Goal: Task Accomplishment & Management: Manage account settings

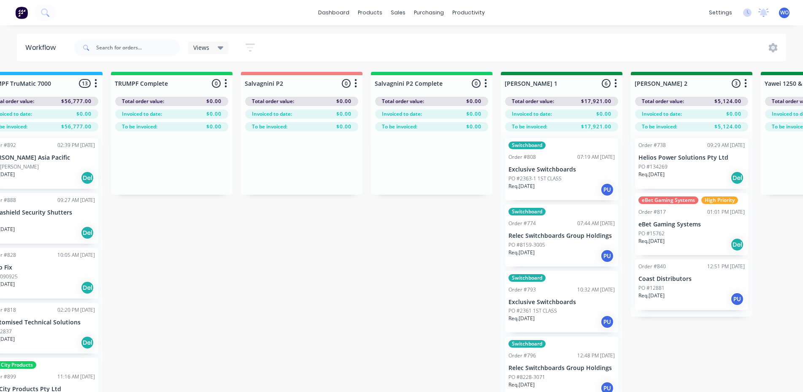
scroll to position [0, 1163]
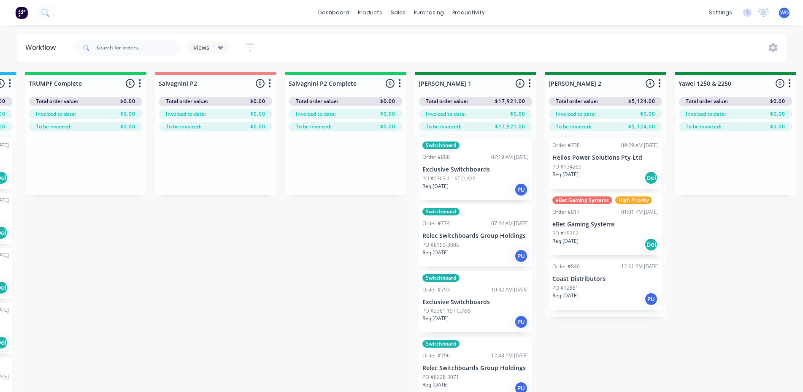
click at [19, 11] on img at bounding box center [21, 12] width 13 height 13
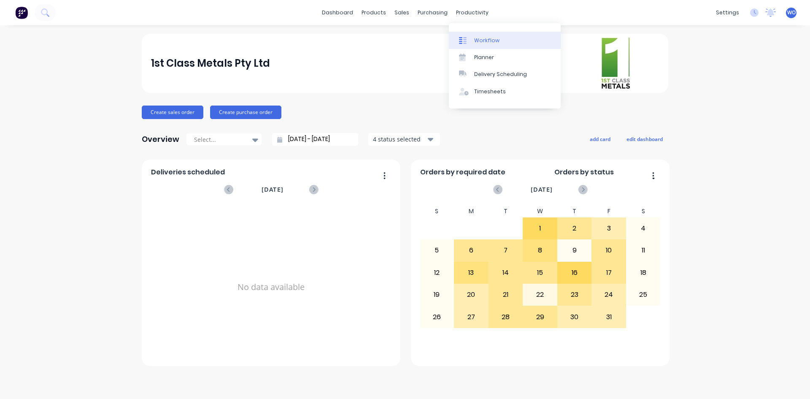
click at [488, 36] on link "Workflow" at bounding box center [505, 40] width 112 height 17
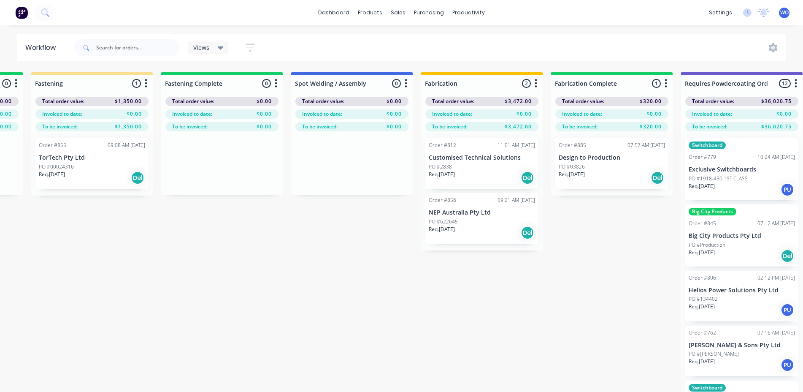
scroll to position [0, 2184]
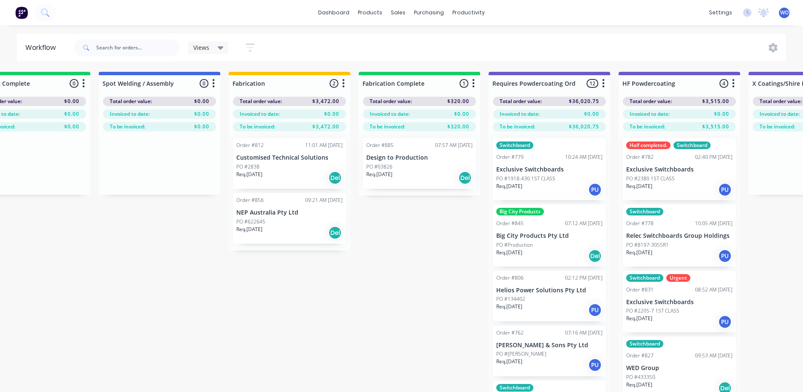
scroll to position [0, 2262]
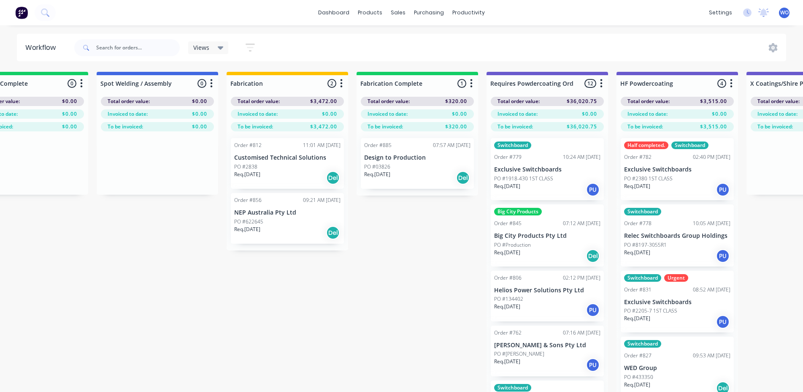
click at [415, 170] on div "PO #03826" at bounding box center [417, 167] width 106 height 8
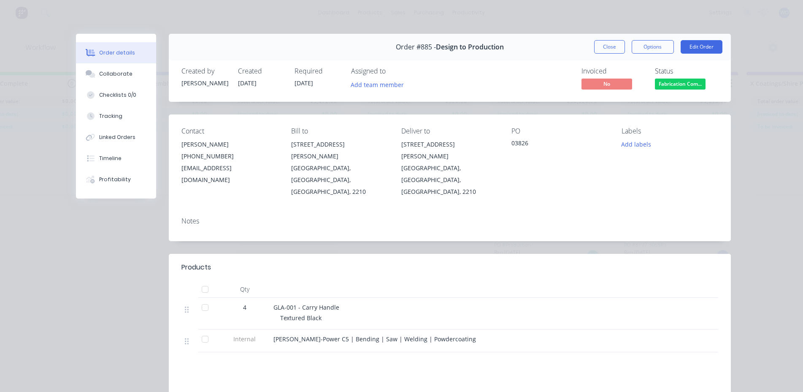
click at [683, 85] on span "Fabrication Com..." at bounding box center [680, 84] width 51 height 11
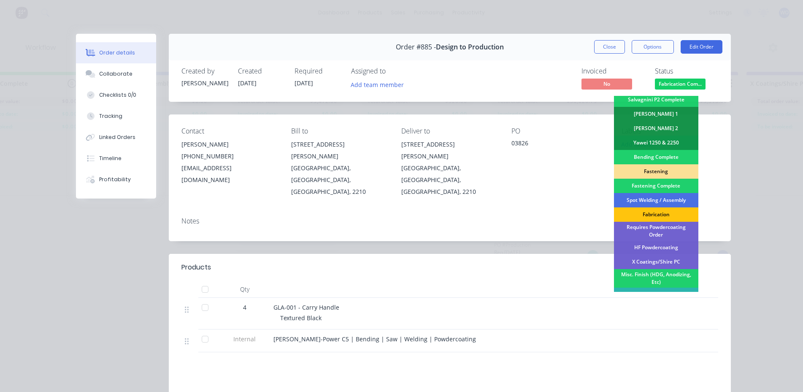
scroll to position [169, 0]
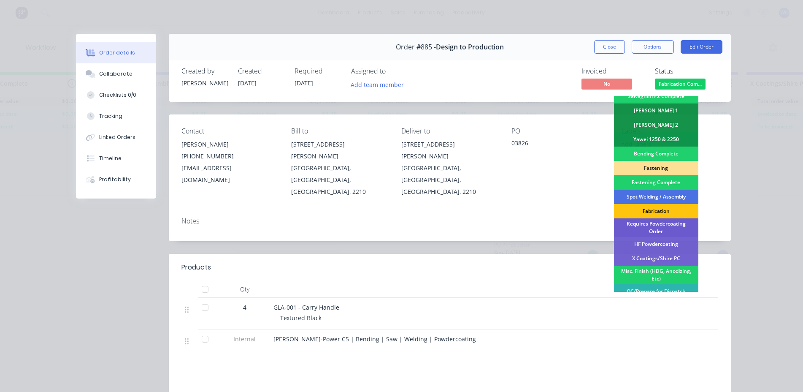
click at [651, 224] on div "Requires Powdercoating Order" at bounding box center [656, 227] width 84 height 19
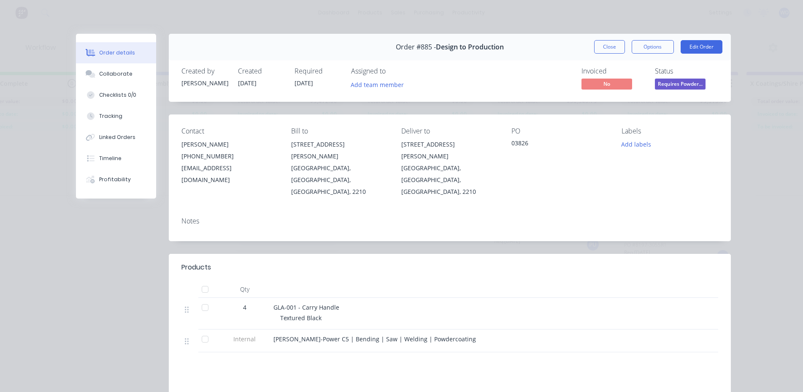
click at [607, 38] on div "Order #885 - Design to Production Close Options Edit Order" at bounding box center [450, 47] width 562 height 27
click at [605, 52] on button "Close" at bounding box center [609, 47] width 31 height 14
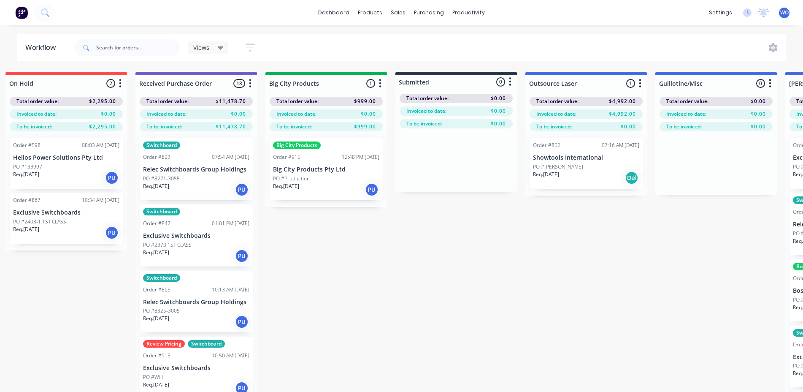
scroll to position [0, 0]
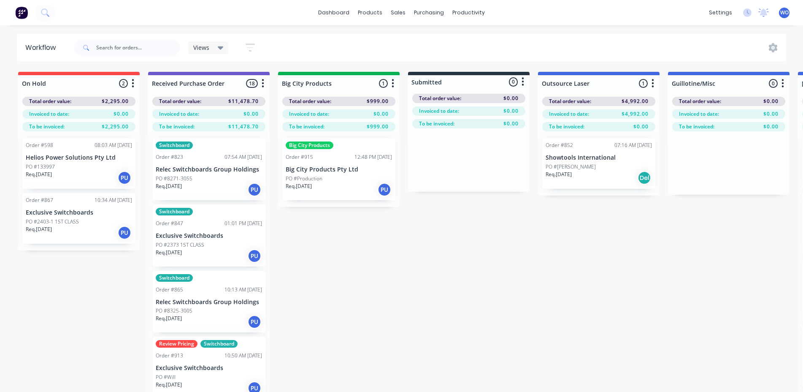
click at [306, 188] on p "Req. [DATE]" at bounding box center [299, 186] width 26 height 8
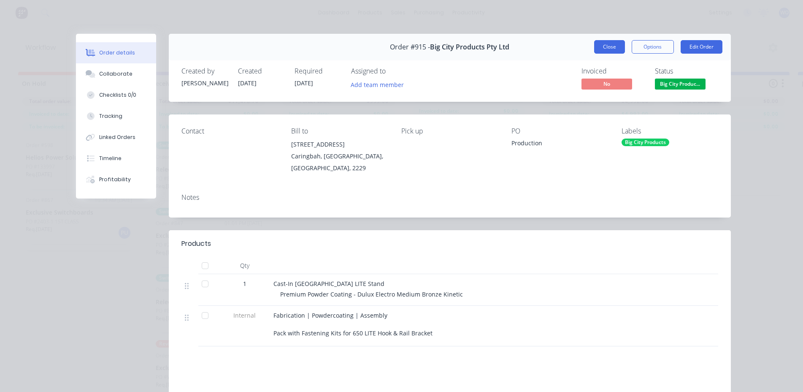
click at [605, 45] on button "Close" at bounding box center [609, 47] width 31 height 14
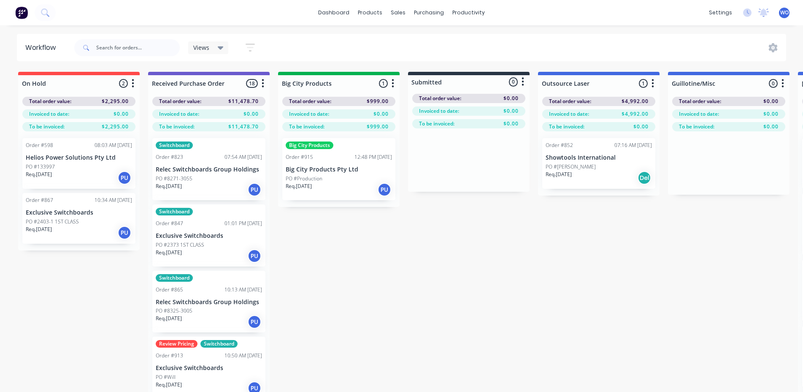
click at [357, 182] on div "Req. [DATE] PU" at bounding box center [339, 189] width 106 height 14
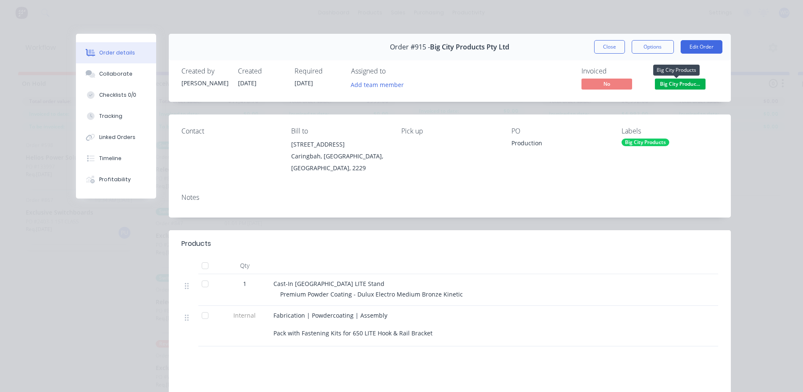
click at [672, 79] on span "Big City Produc..." at bounding box center [680, 84] width 51 height 11
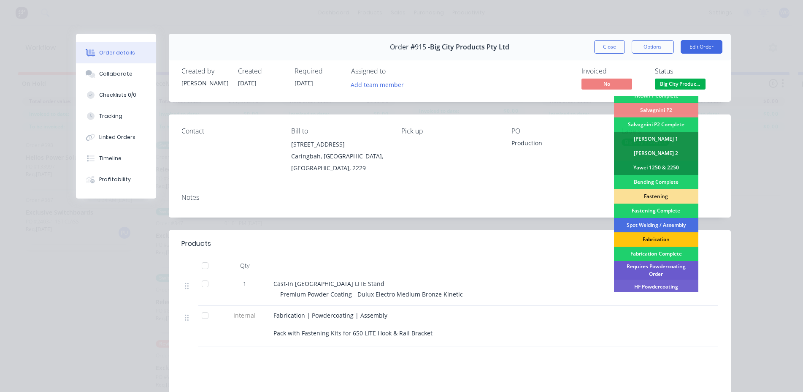
scroll to position [127, 0]
click at [655, 236] on div "Fabrication" at bounding box center [656, 239] width 84 height 14
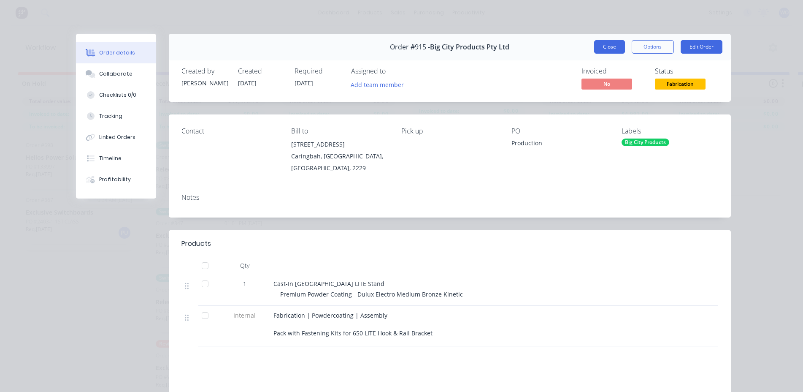
click at [600, 44] on button "Close" at bounding box center [609, 47] width 31 height 14
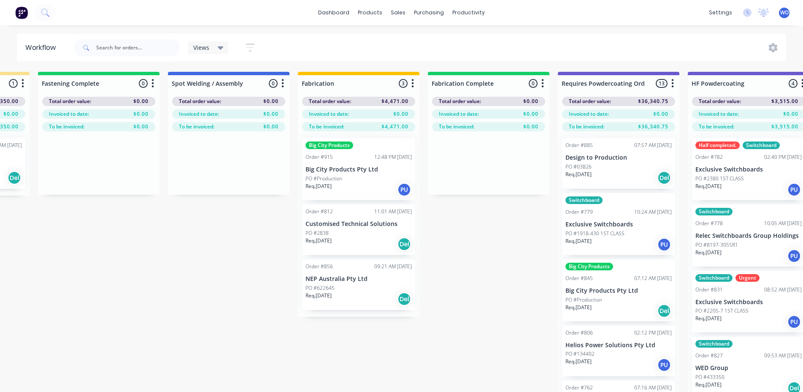
scroll to position [0, 2203]
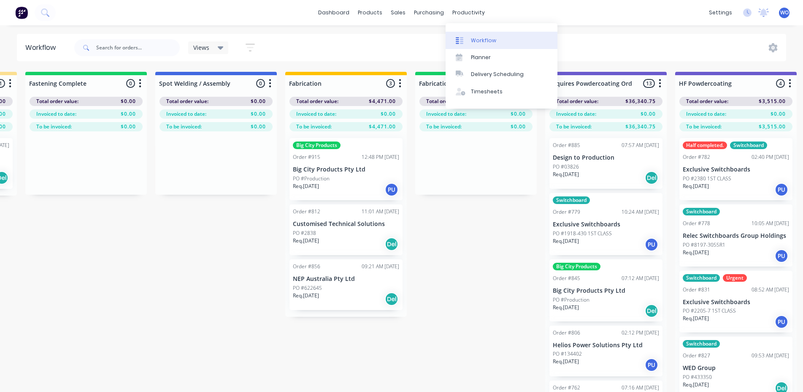
click at [487, 38] on div "Workflow" at bounding box center [483, 41] width 25 height 8
